Goal: Find specific page/section: Find specific page/section

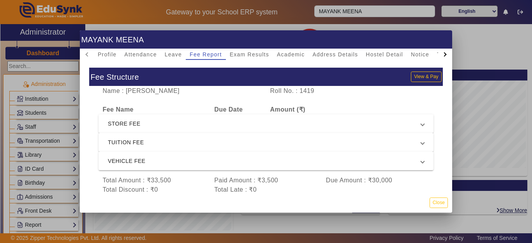
click at [353, 13] on div at bounding box center [266, 121] width 532 height 243
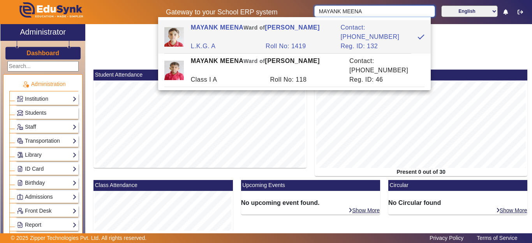
click at [366, 11] on input "MAYANK MEENA" at bounding box center [374, 11] width 120 height 12
drag, startPoint x: 369, startPoint y: 11, endPoint x: 308, endPoint y: 11, distance: 61.1
click at [308, 11] on div "Gateway to your School ERP system [PERSON_NAME] MEENA English हिंदी (Hindi) ಕನ್…" at bounding box center [265, 12] width 531 height 24
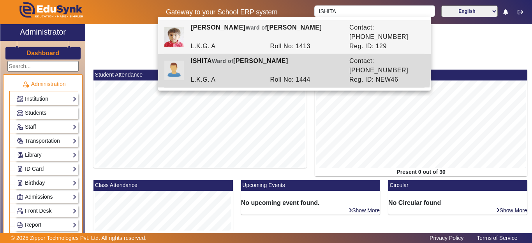
click at [267, 56] on div "[PERSON_NAME] of [PERSON_NAME]" at bounding box center [265, 65] width 158 height 19
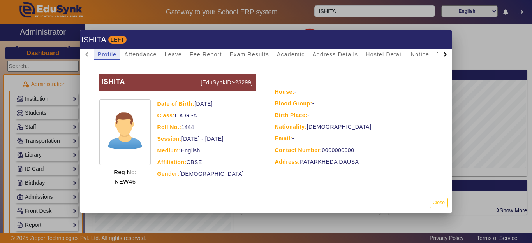
click at [355, 16] on div at bounding box center [266, 121] width 532 height 243
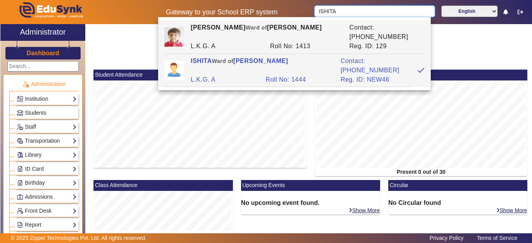
drag, startPoint x: 354, startPoint y: 14, endPoint x: 295, endPoint y: 17, distance: 59.6
click at [295, 17] on div "Gateway to your School ERP system [PERSON_NAME] English हिंदी (Hindi) ಕನ್ನಡ (Ka…" at bounding box center [265, 12] width 531 height 24
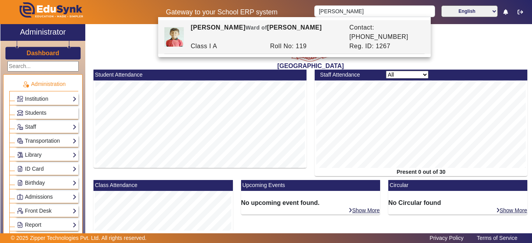
click at [273, 29] on div "[PERSON_NAME] of [PERSON_NAME]" at bounding box center [265, 32] width 158 height 19
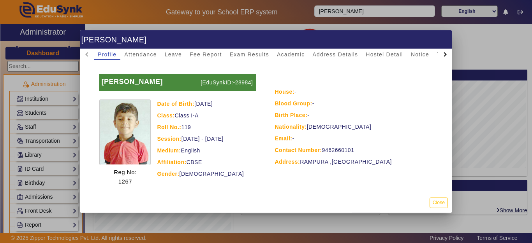
drag, startPoint x: 337, startPoint y: 35, endPoint x: 341, endPoint y: 21, distance: 14.7
click at [336, 35] on h1 "[PERSON_NAME]" at bounding box center [266, 39] width 372 height 18
click at [343, 18] on div at bounding box center [266, 121] width 532 height 243
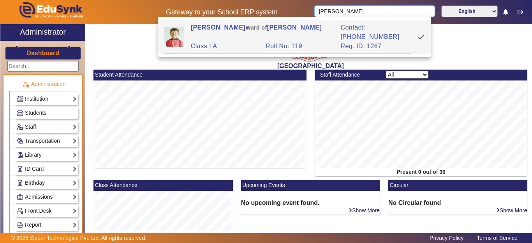
drag, startPoint x: 345, startPoint y: 14, endPoint x: 296, endPoint y: 20, distance: 49.4
click at [294, 19] on body "Gateway to your School ERP system [PERSON_NAME] English हिंदी (Hindi) ಕನ್ನಡ (Ka…" at bounding box center [266, 121] width 532 height 243
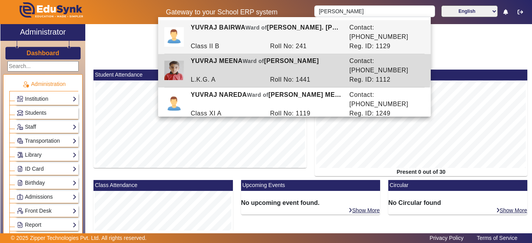
click at [279, 57] on div "[PERSON_NAME] [PERSON_NAME] of [PERSON_NAME]" at bounding box center [265, 65] width 158 height 19
type input "YUVRAJ MEENA"
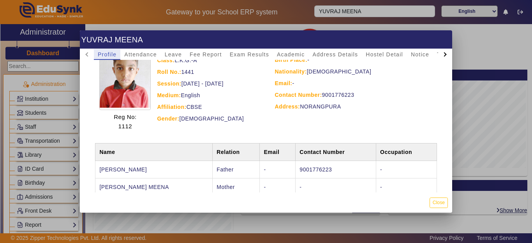
scroll to position [72, 0]
